Goal: Check status: Check status

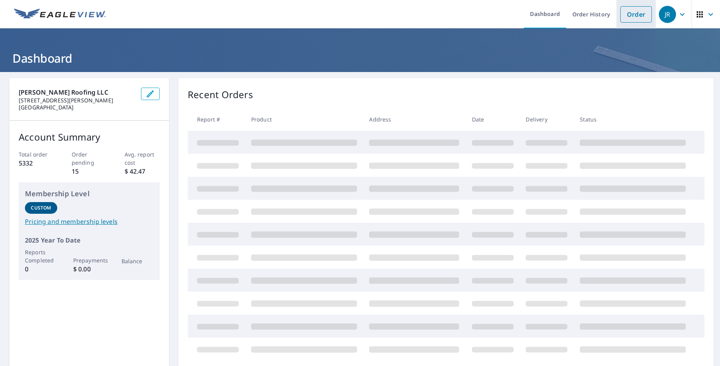
click at [632, 18] on link "Order" at bounding box center [636, 14] width 32 height 16
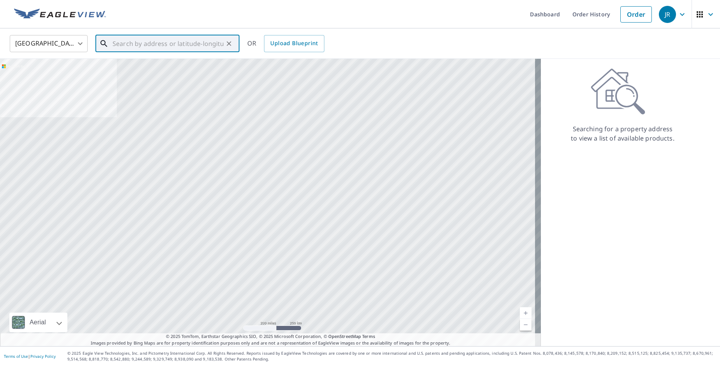
click at [169, 40] on input "text" at bounding box center [167, 44] width 111 height 22
click at [192, 47] on input "text" at bounding box center [167, 44] width 111 height 22
paste input "[STREET_ADDRESS][US_STATE]"
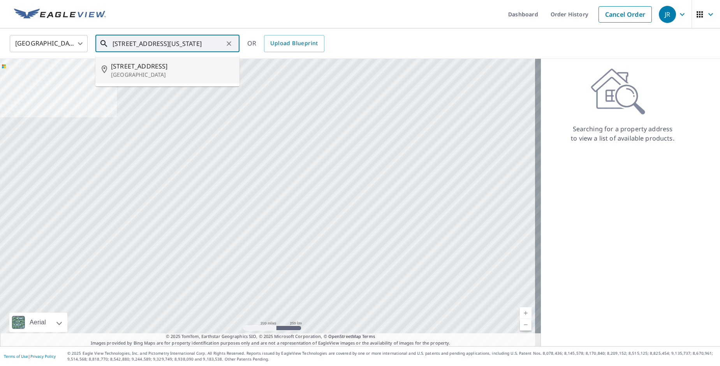
click at [146, 77] on p "[GEOGRAPHIC_DATA]" at bounding box center [172, 75] width 122 height 8
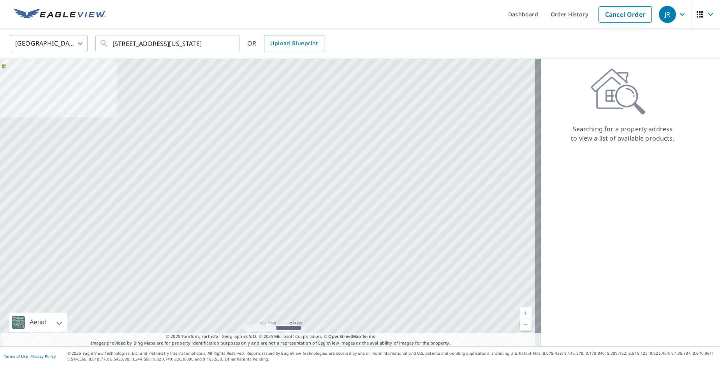
type input "[STREET_ADDRESS]"
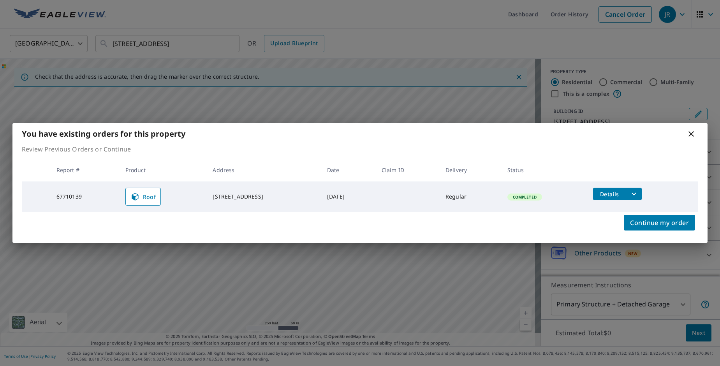
click at [690, 136] on icon at bounding box center [690, 133] width 9 height 9
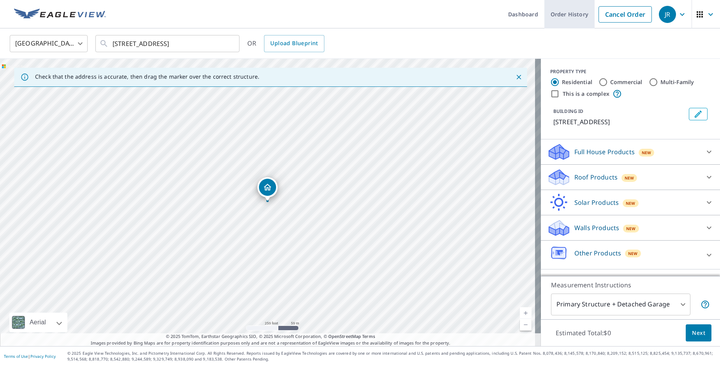
click at [575, 18] on link "Order History" at bounding box center [569, 14] width 50 height 28
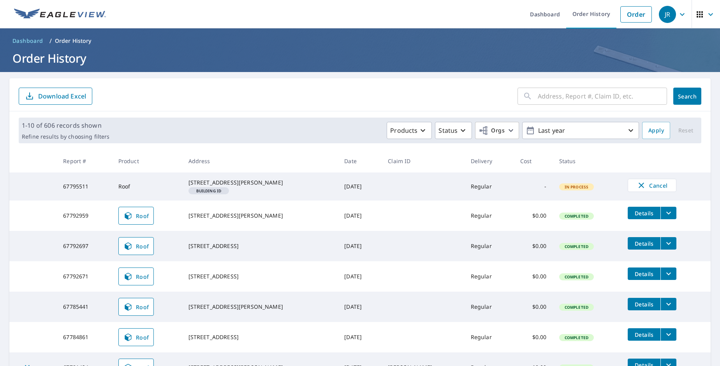
click at [597, 102] on input "text" at bounding box center [602, 96] width 129 height 22
click at [562, 97] on input "text" at bounding box center [602, 96] width 129 height 22
type input "7320"
click button "Search" at bounding box center [687, 96] width 28 height 17
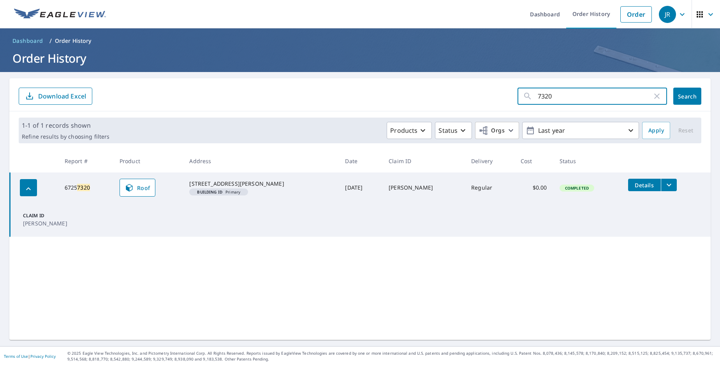
click at [565, 99] on input "7320" at bounding box center [595, 96] width 114 height 22
type input "7"
type input "mill"
click button "Search" at bounding box center [687, 96] width 28 height 17
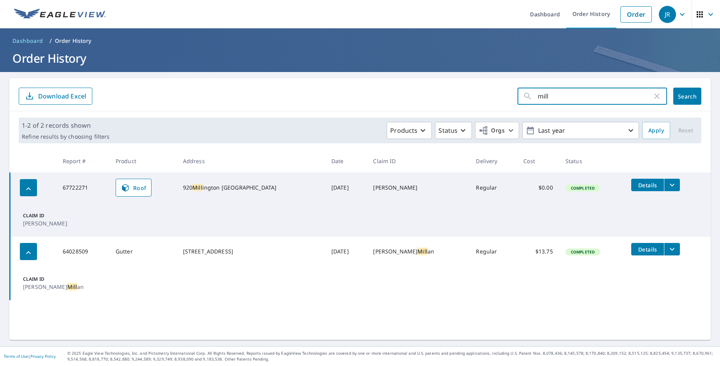
click at [564, 97] on input "mill" at bounding box center [595, 96] width 114 height 22
type input "mill stream"
click at [676, 101] on button "Search" at bounding box center [687, 96] width 28 height 17
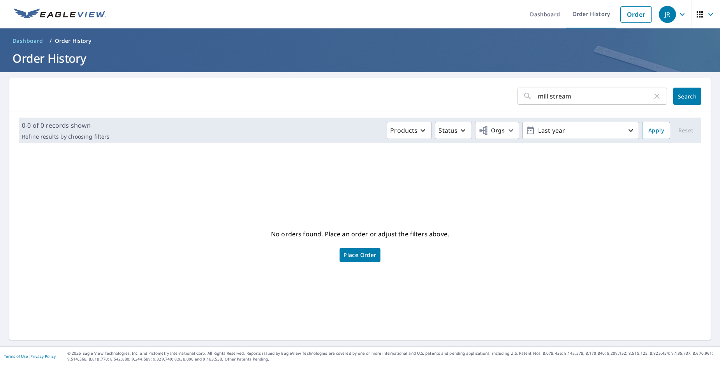
click at [538, 97] on input "mill stream" at bounding box center [595, 96] width 114 height 22
type input "7320 mill stream"
click button "Search" at bounding box center [687, 96] width 28 height 17
type input "7320 millstream"
click button "Search" at bounding box center [687, 96] width 28 height 17
